Goal: Navigation & Orientation: Find specific page/section

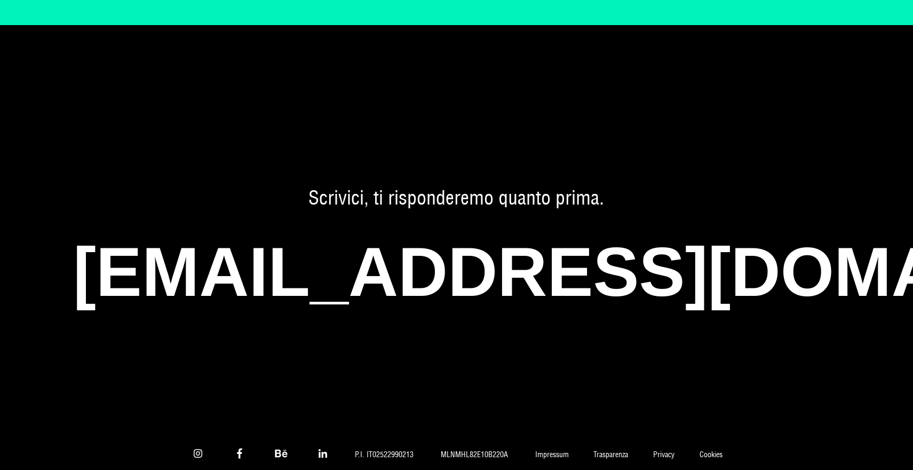
scroll to position [3075, 0]
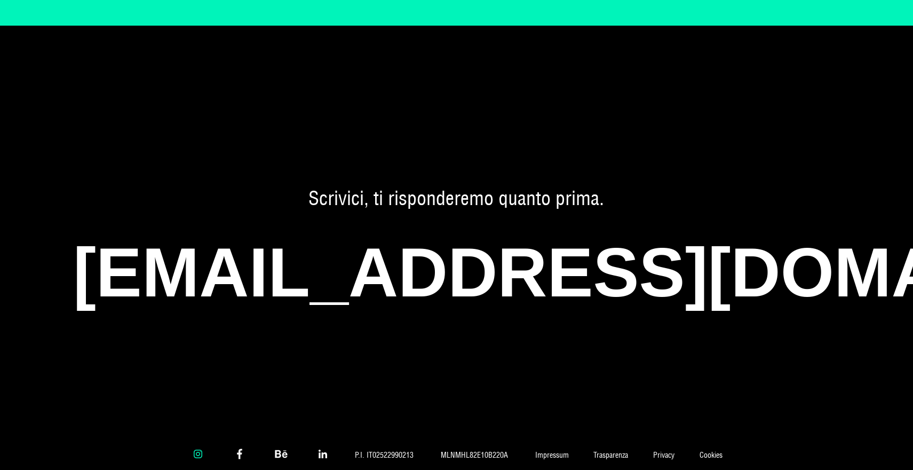
click at [201, 447] on icon at bounding box center [198, 453] width 13 height 13
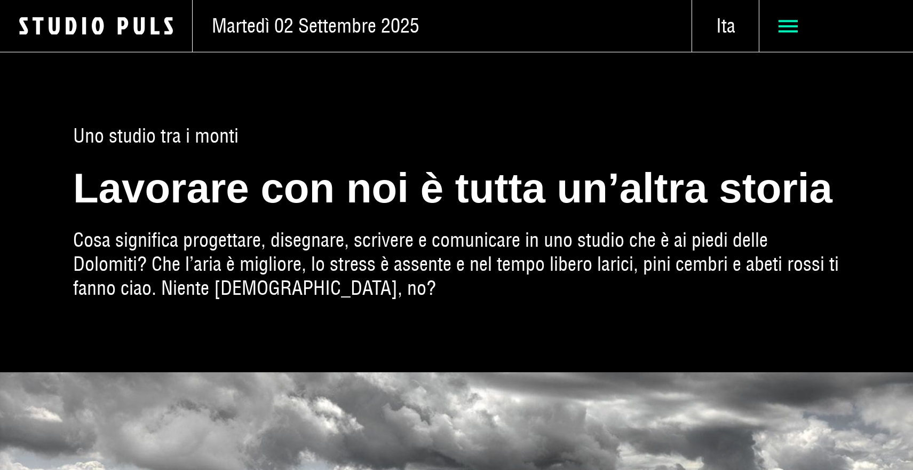
scroll to position [0, 0]
click at [789, 28] on icon at bounding box center [788, 26] width 19 height 19
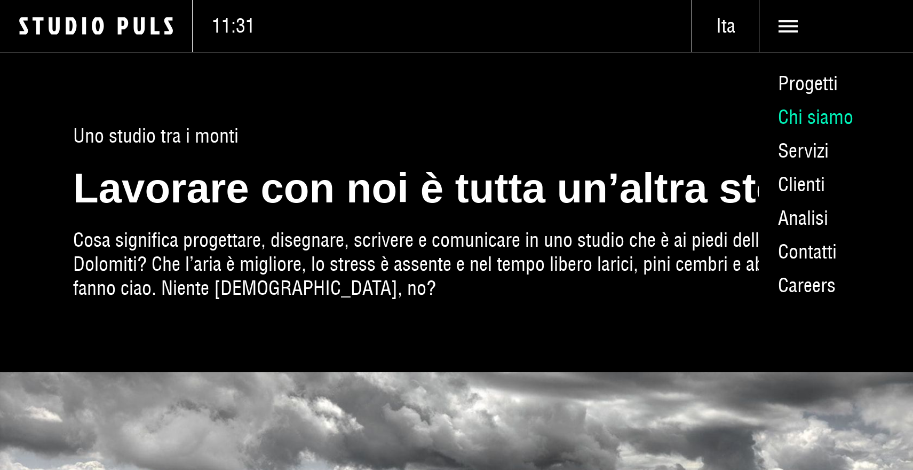
click at [805, 117] on link "Chi siamo" at bounding box center [836, 117] width 154 height 34
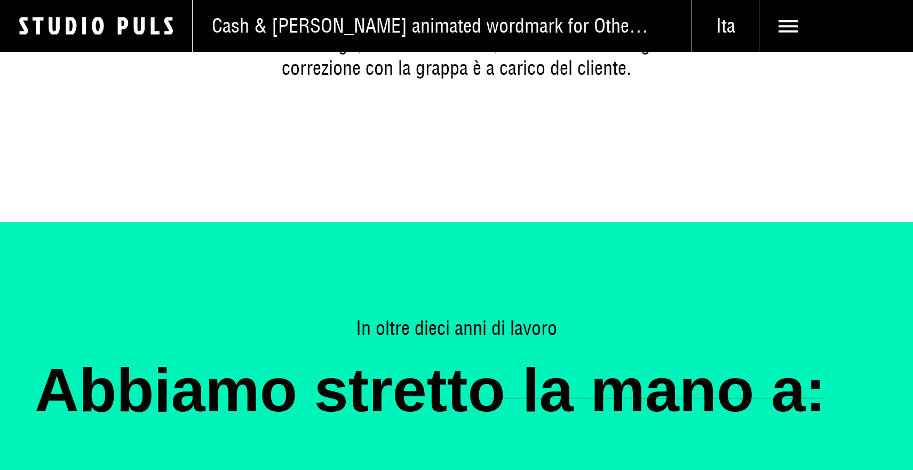
scroll to position [3994, 0]
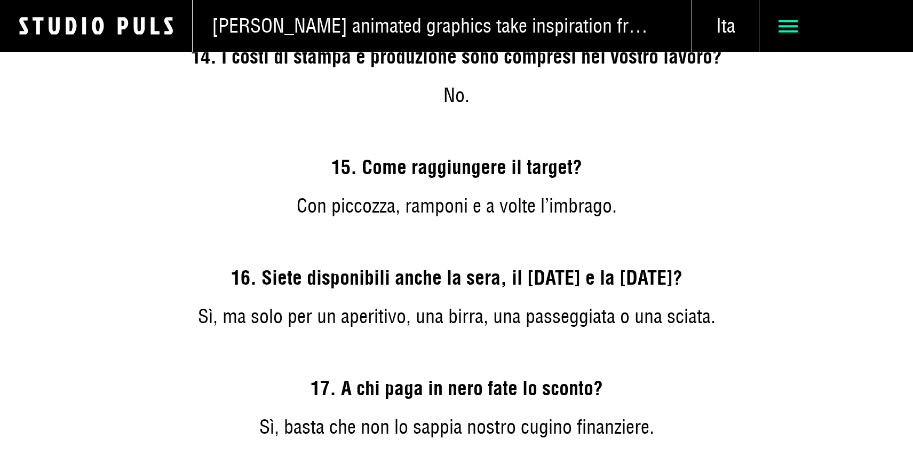
click at [785, 25] on icon at bounding box center [788, 26] width 19 height 19
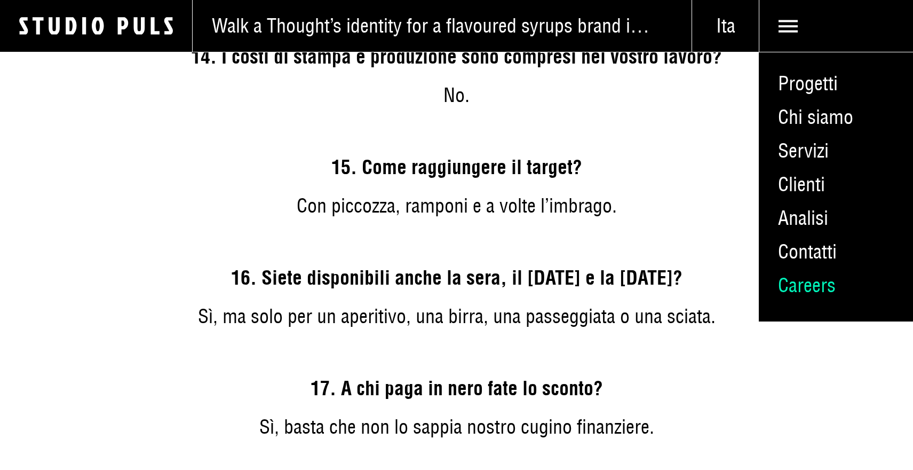
click at [812, 284] on link "Careers" at bounding box center [836, 285] width 154 height 34
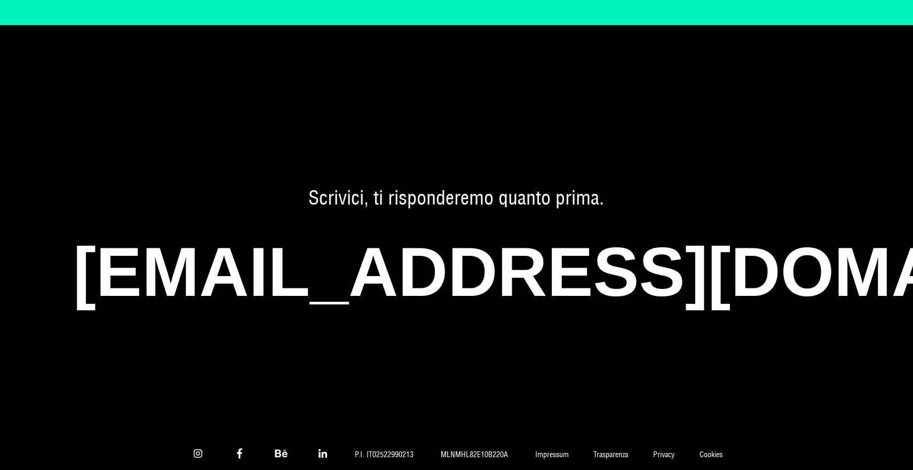
scroll to position [3075, 0]
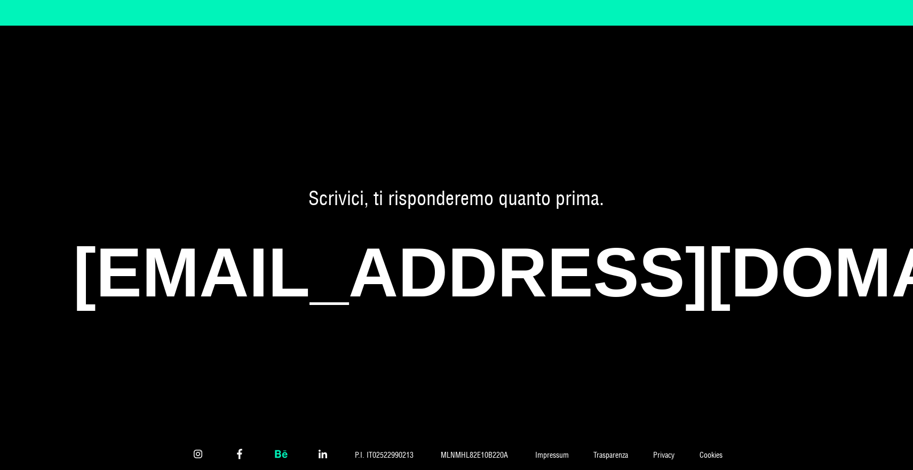
click at [279, 450] on use at bounding box center [281, 453] width 12 height 7
click at [239, 447] on icon at bounding box center [239, 453] width 13 height 13
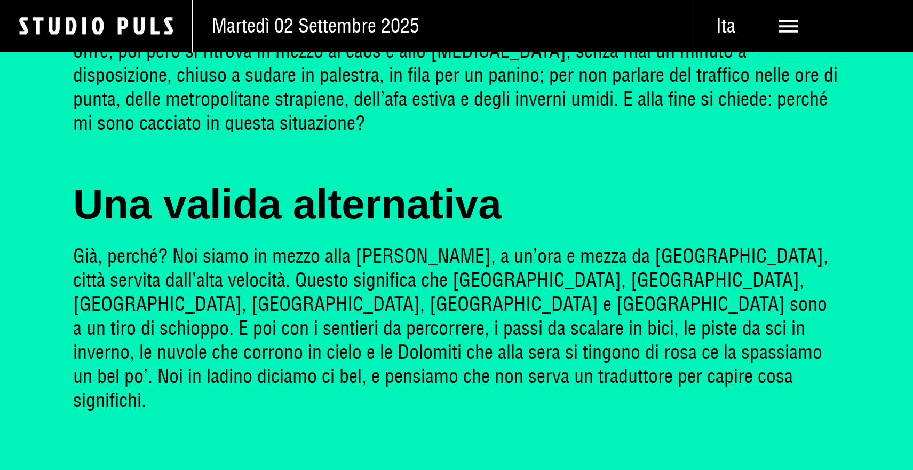
scroll to position [951, 0]
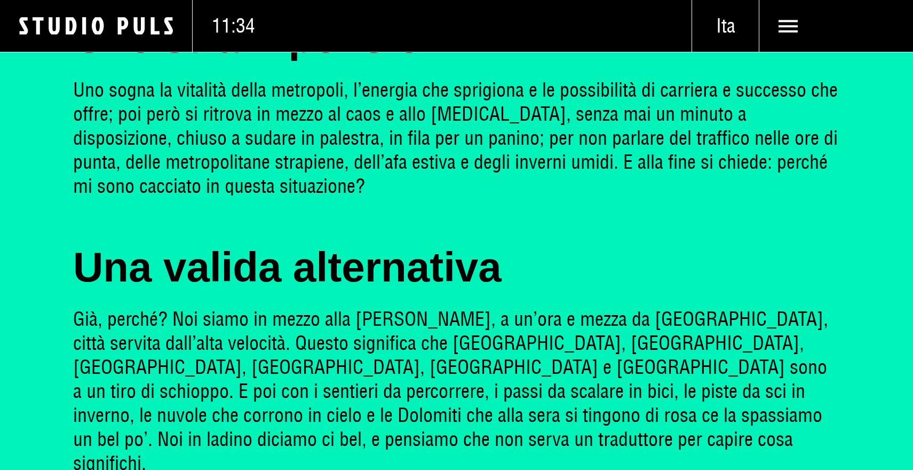
click at [120, 15] on div "Logo Studio Puls" at bounding box center [96, 26] width 193 height 52
click at [123, 22] on icon "Logo Studio Puls" at bounding box center [105, 26] width 173 height 20
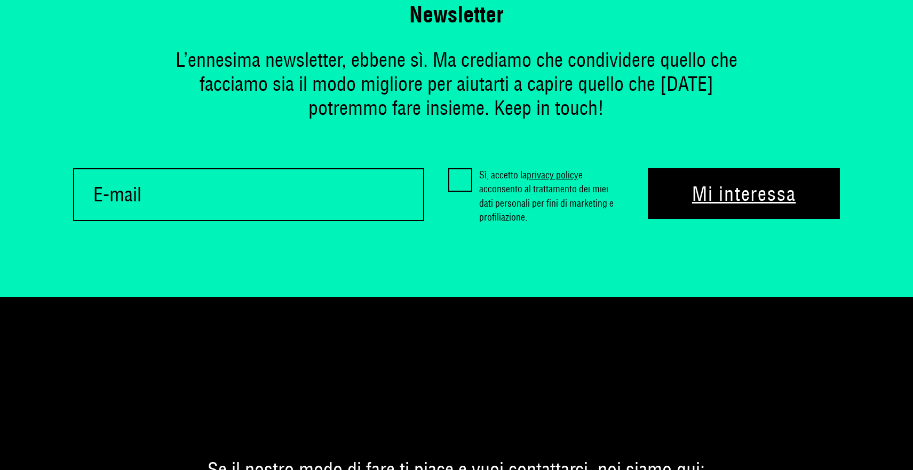
scroll to position [6259, 0]
